Goal: Navigation & Orientation: Find specific page/section

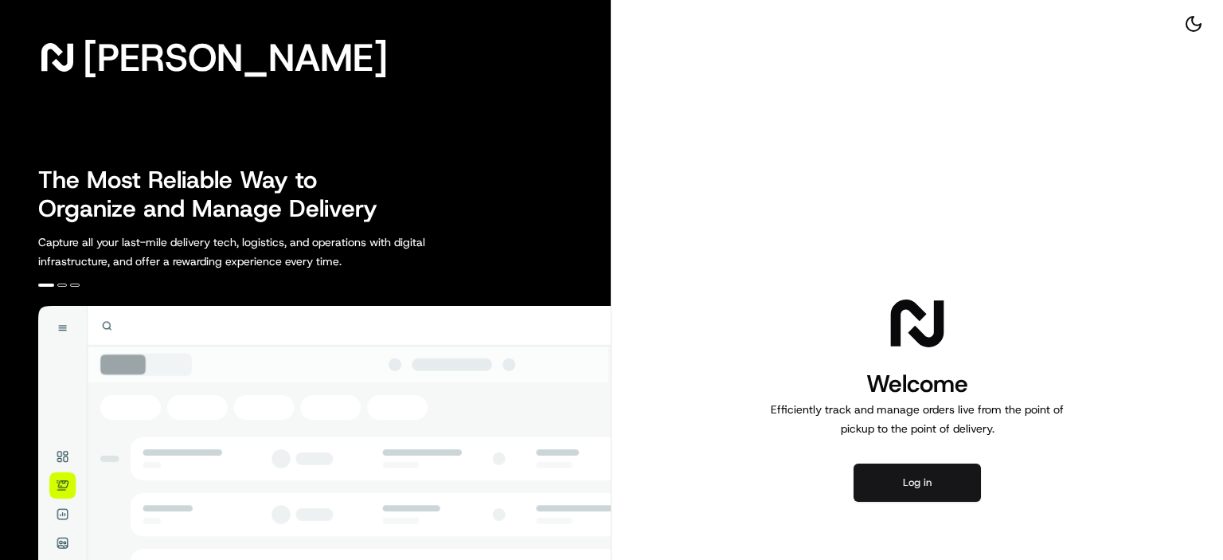
click at [940, 493] on button "Log in" at bounding box center [917, 483] width 127 height 38
